Goal: Task Accomplishment & Management: Manage account settings

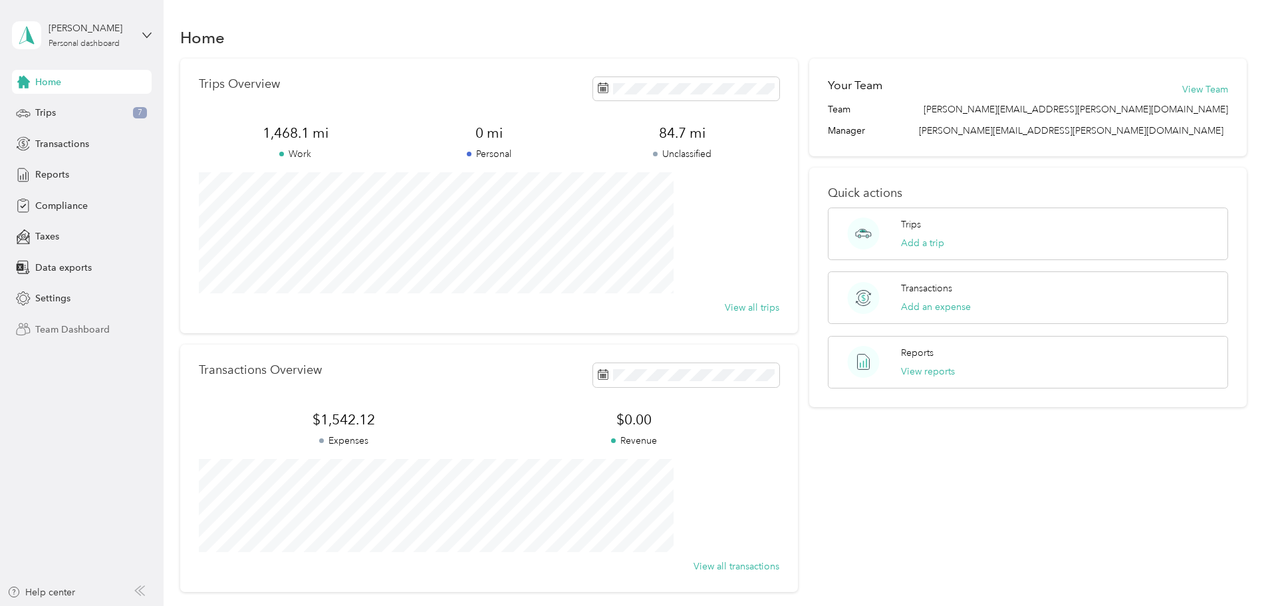
click at [56, 330] on span "Team Dashboard" at bounding box center [72, 329] width 74 height 14
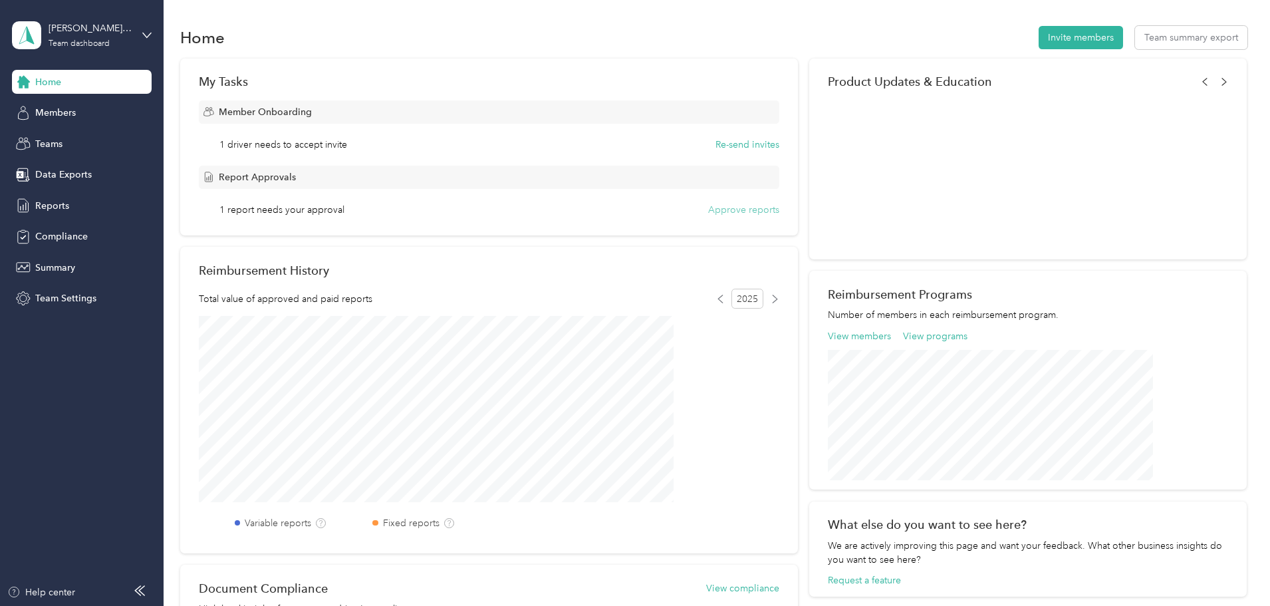
click at [729, 209] on button "Approve reports" at bounding box center [743, 210] width 71 height 14
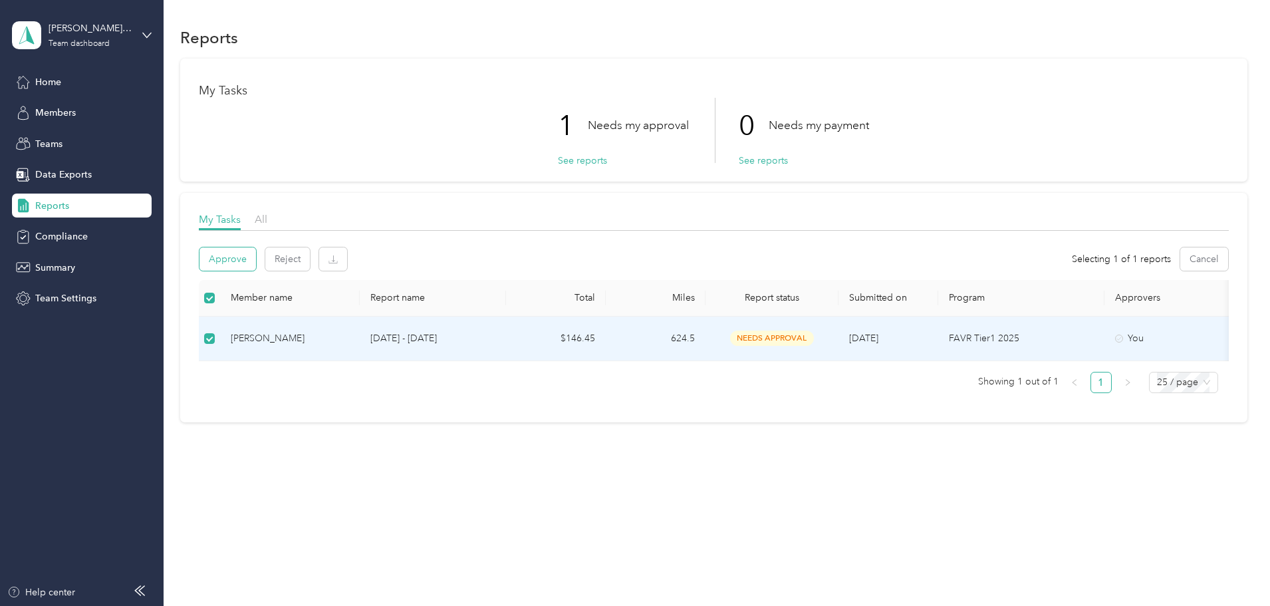
click at [256, 257] on button "Approve" at bounding box center [227, 258] width 57 height 23
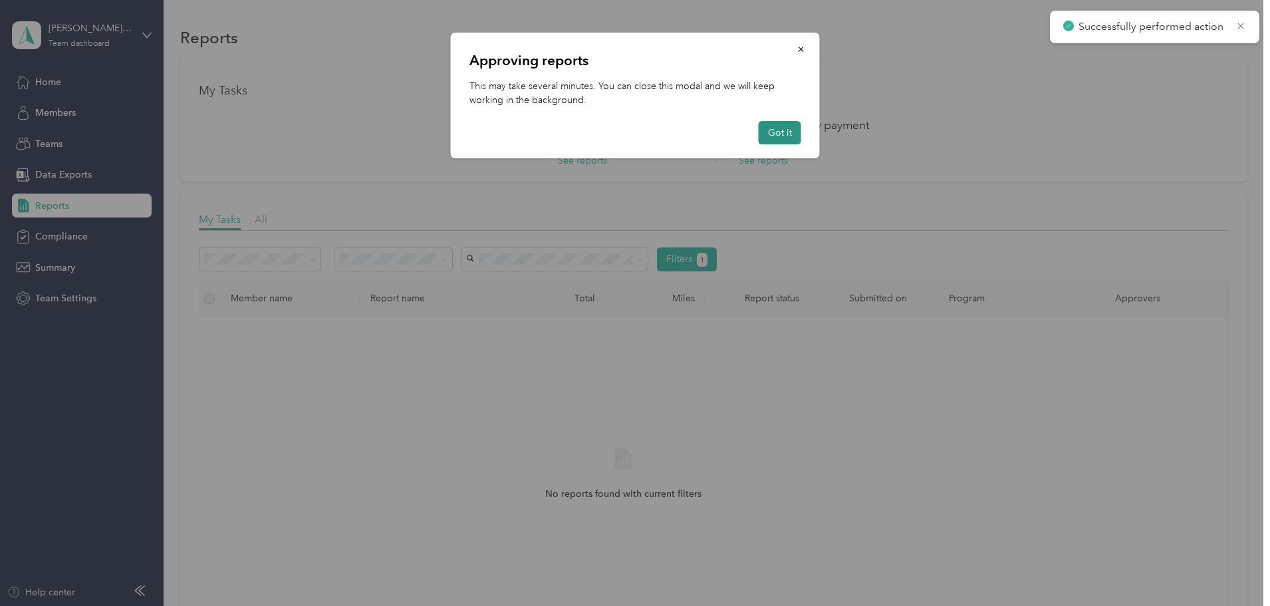
click at [785, 135] on button "Got it" at bounding box center [780, 132] width 43 height 23
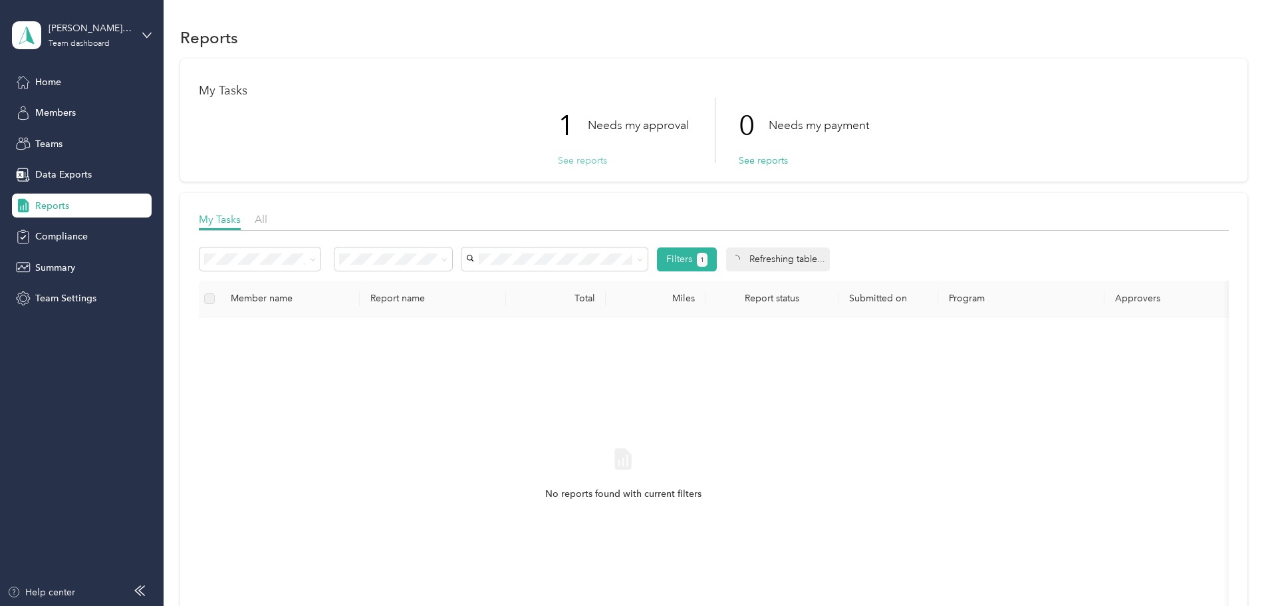
click at [580, 160] on button "See reports" at bounding box center [582, 161] width 49 height 14
click at [761, 166] on button "See reports" at bounding box center [763, 161] width 49 height 14
click at [560, 164] on button "See reports" at bounding box center [582, 161] width 49 height 14
click at [605, 124] on p "Needs my approval" at bounding box center [638, 125] width 101 height 17
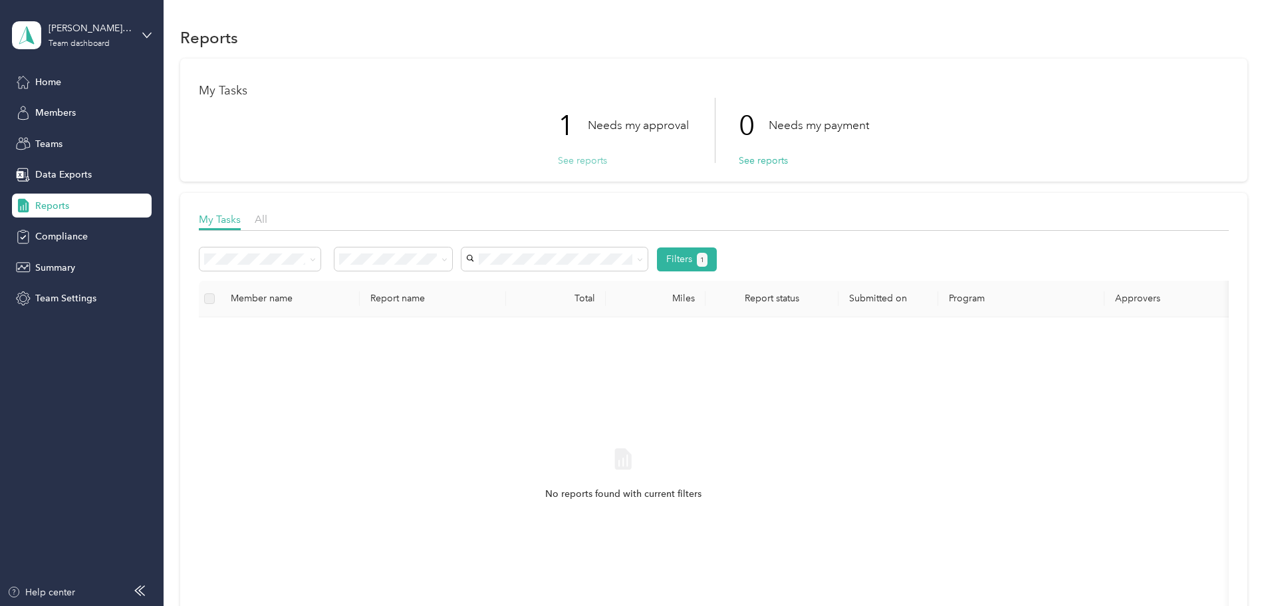
click at [590, 160] on button "See reports" at bounding box center [582, 161] width 49 height 14
click at [62, 296] on span "Team Settings" at bounding box center [65, 298] width 61 height 14
